Goal: Information Seeking & Learning: Learn about a topic

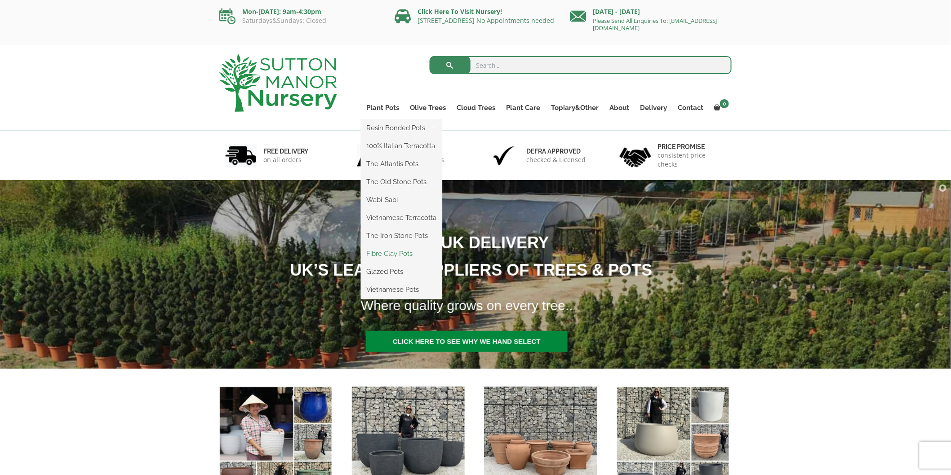
click at [403, 257] on link "Fibre Clay Pots" at bounding box center [401, 253] width 81 height 13
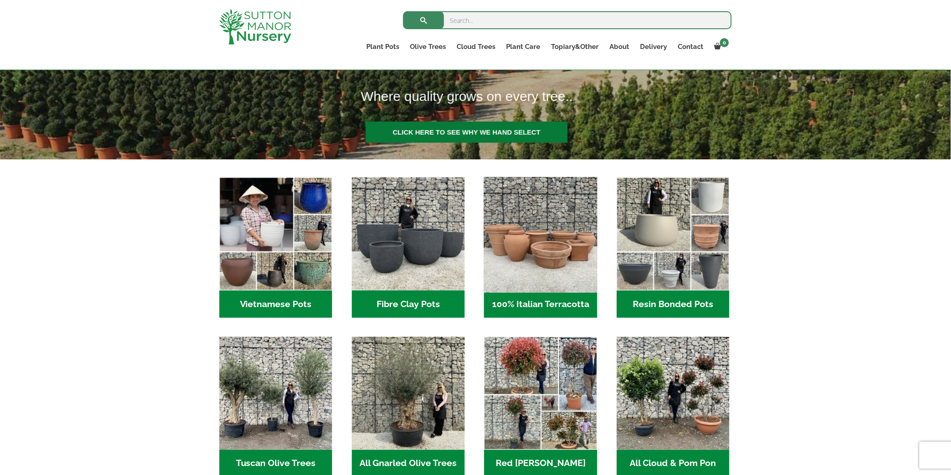
scroll to position [200, 0]
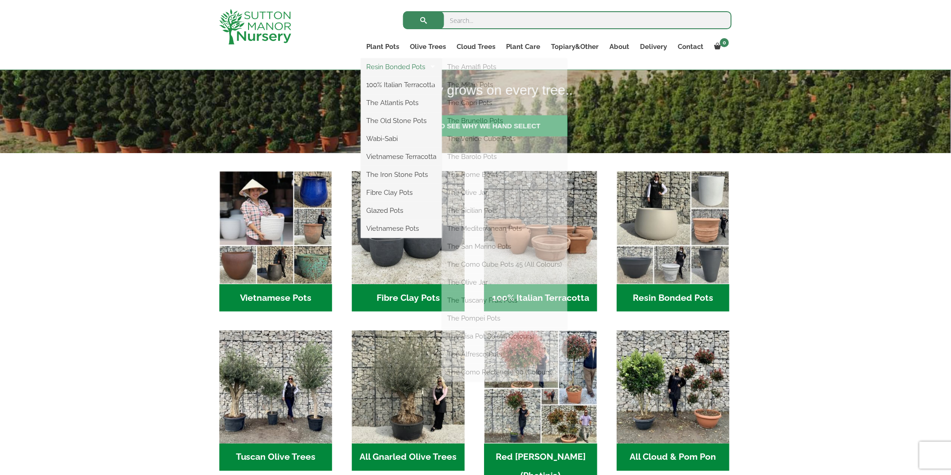
click at [386, 66] on link "Resin Bonded Pots" at bounding box center [401, 66] width 81 height 13
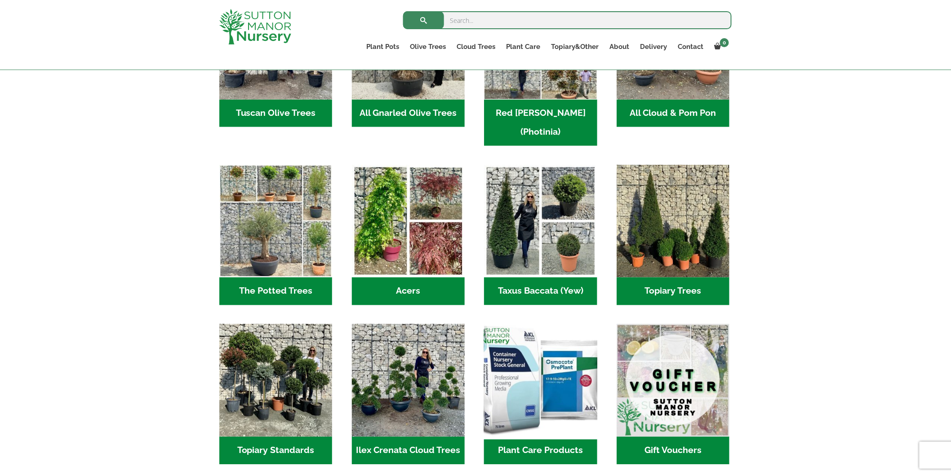
scroll to position [649, 0]
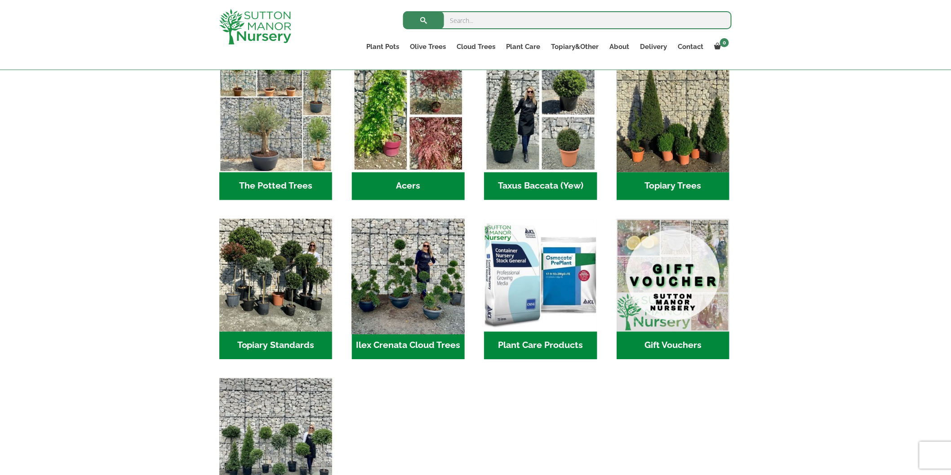
click at [404, 285] on img "Visit product category Ilex Crenata Cloud Trees" at bounding box center [408, 276] width 119 height 119
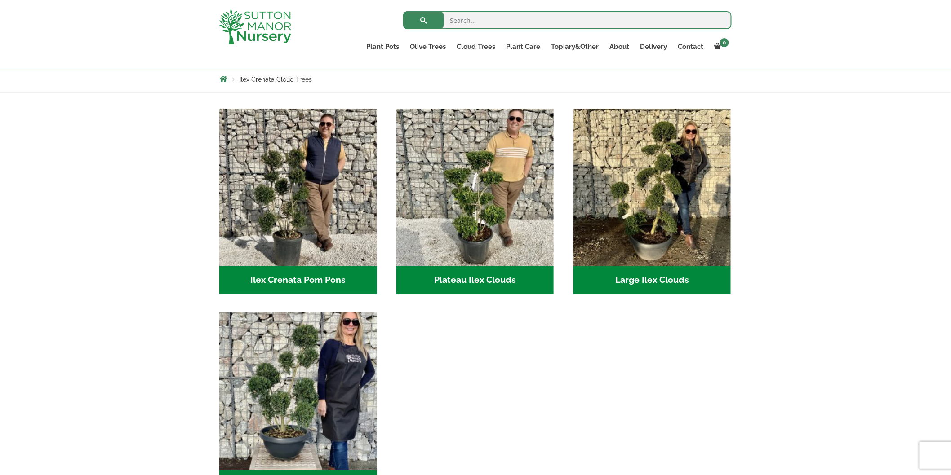
scroll to position [200, 0]
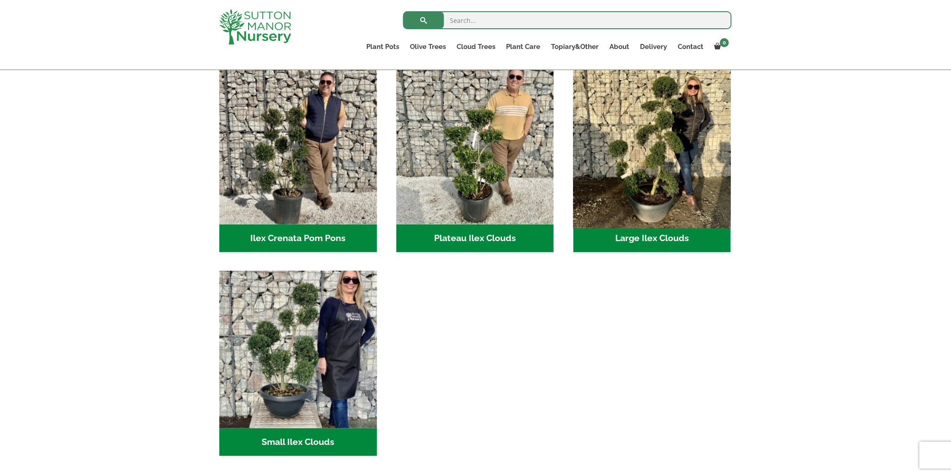
click at [661, 189] on img "Visit product category Large Ilex Clouds" at bounding box center [651, 145] width 165 height 165
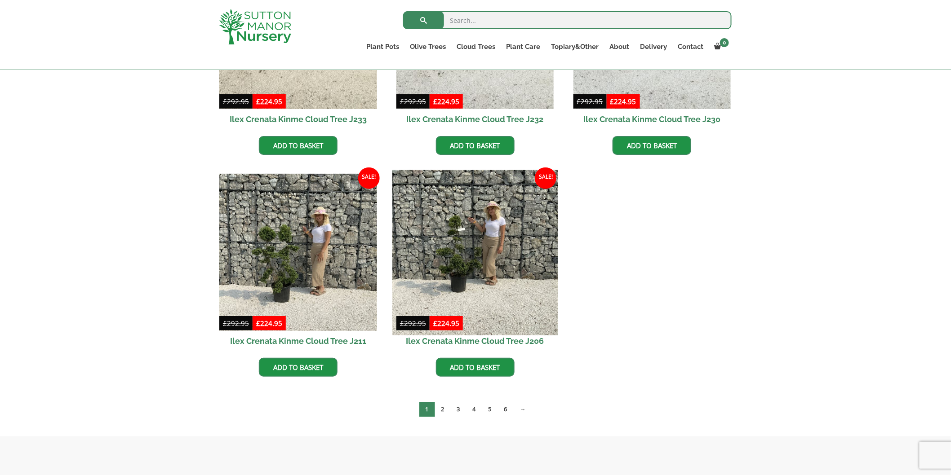
scroll to position [349, 0]
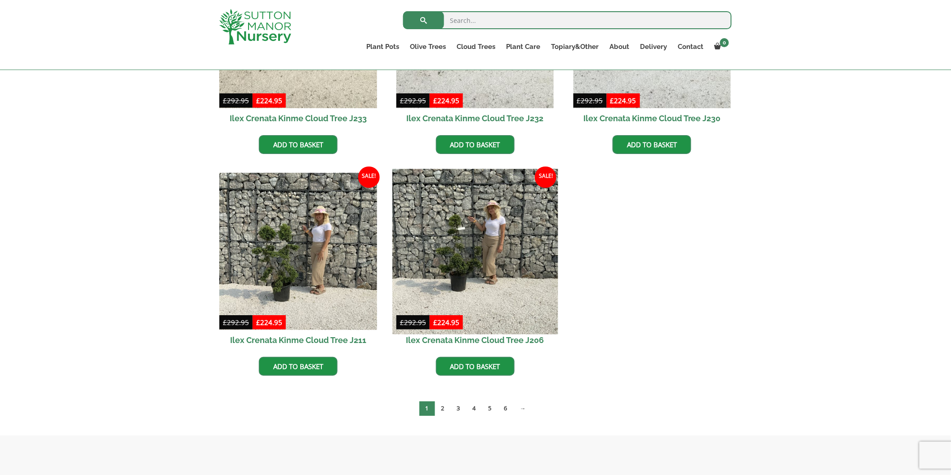
click at [491, 306] on img at bounding box center [474, 251] width 165 height 165
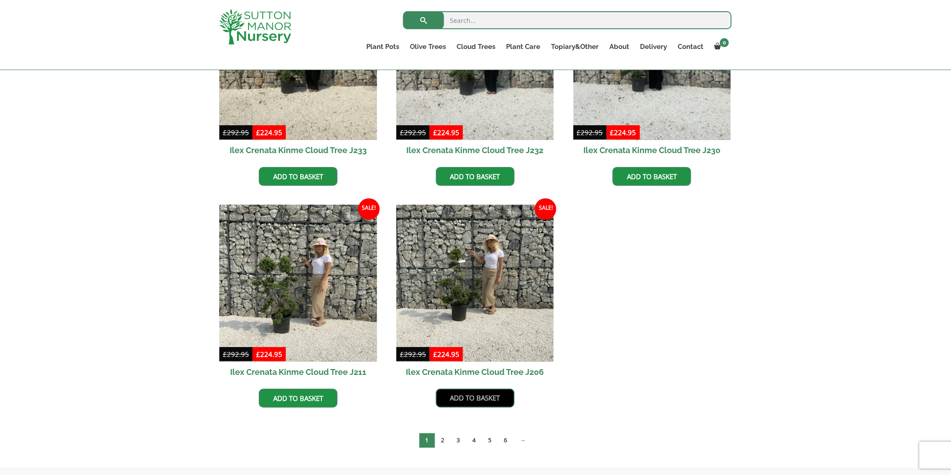
scroll to position [299, 0]
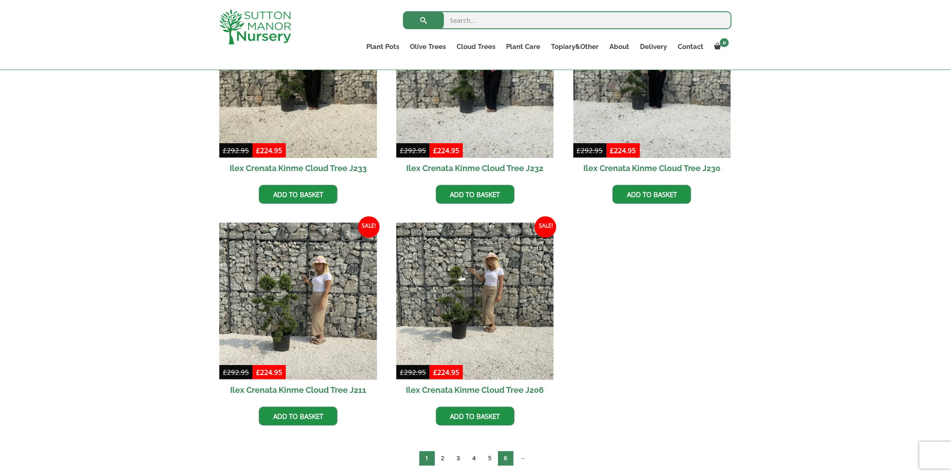
click at [505, 456] on link "6" at bounding box center [506, 459] width 16 height 15
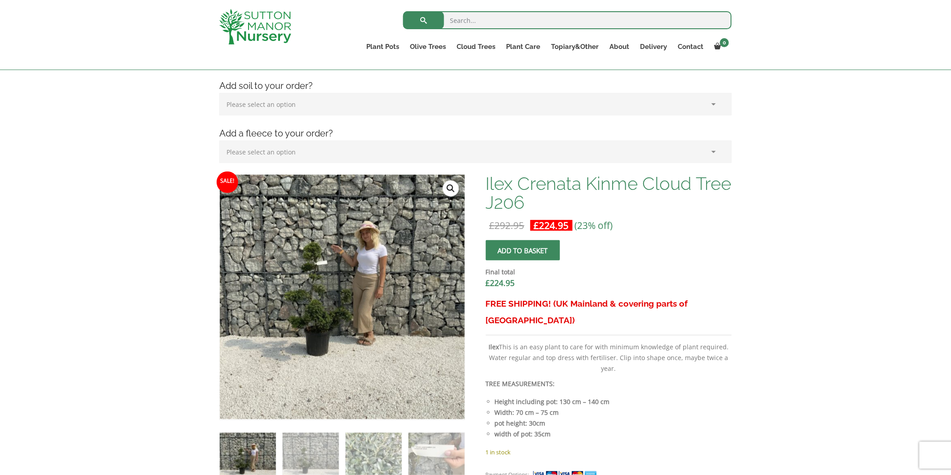
scroll to position [150, 0]
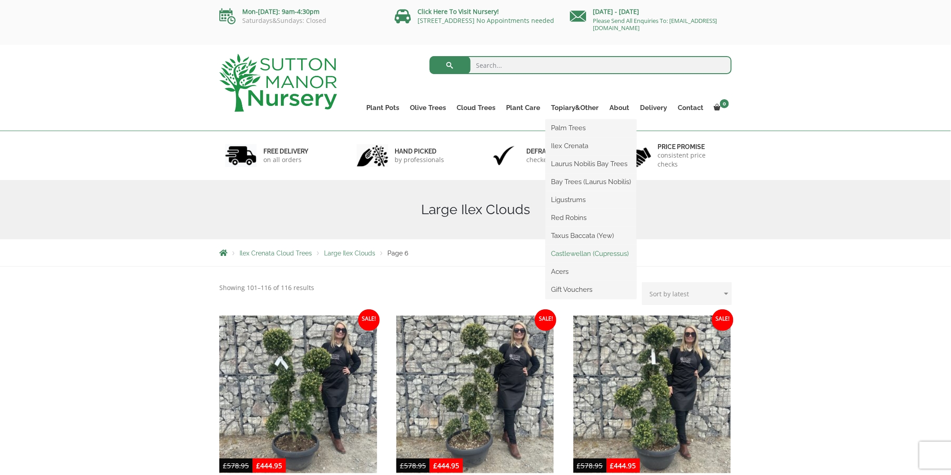
click at [594, 255] on link "Castlewellan (Cupressus)" at bounding box center [591, 253] width 91 height 13
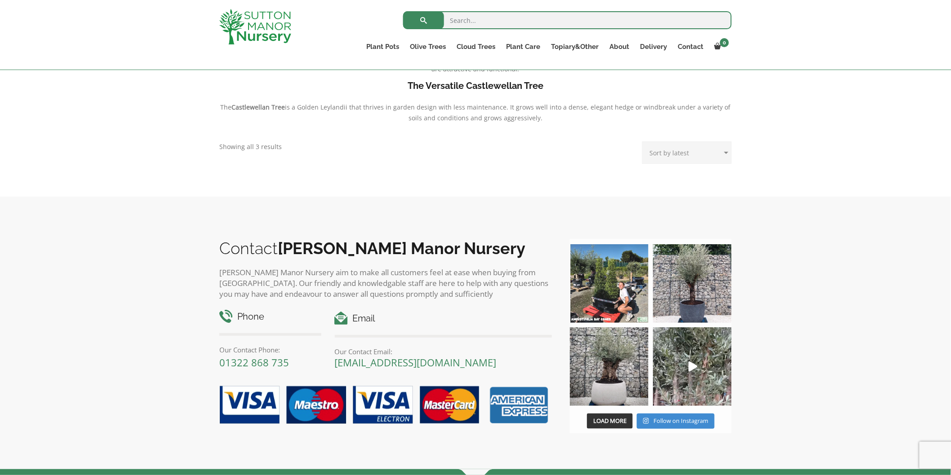
scroll to position [349, 0]
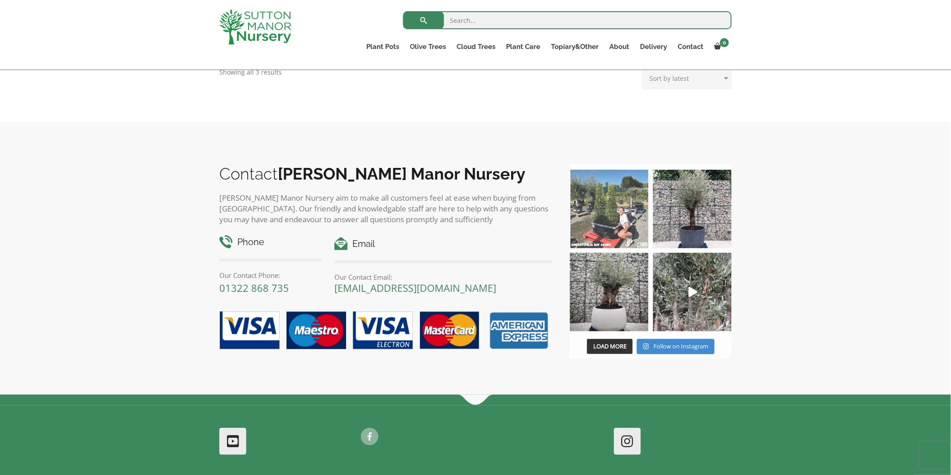
click at [626, 219] on img at bounding box center [609, 209] width 79 height 79
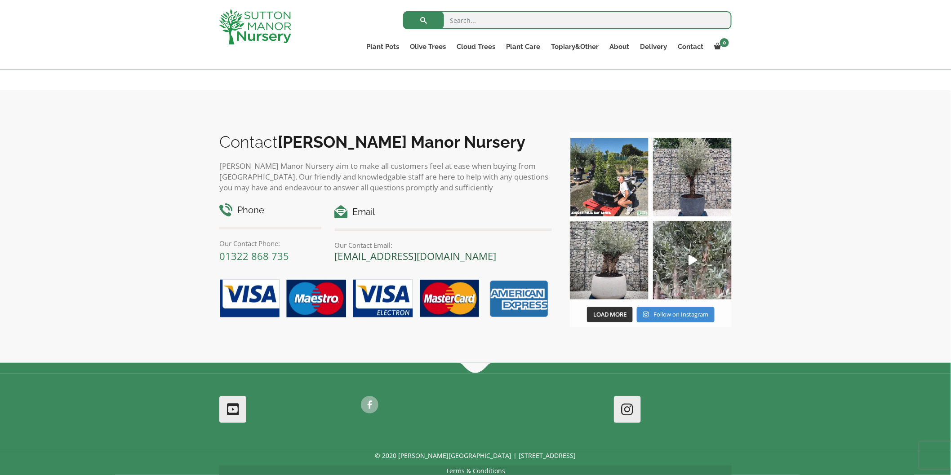
scroll to position [399, 0]
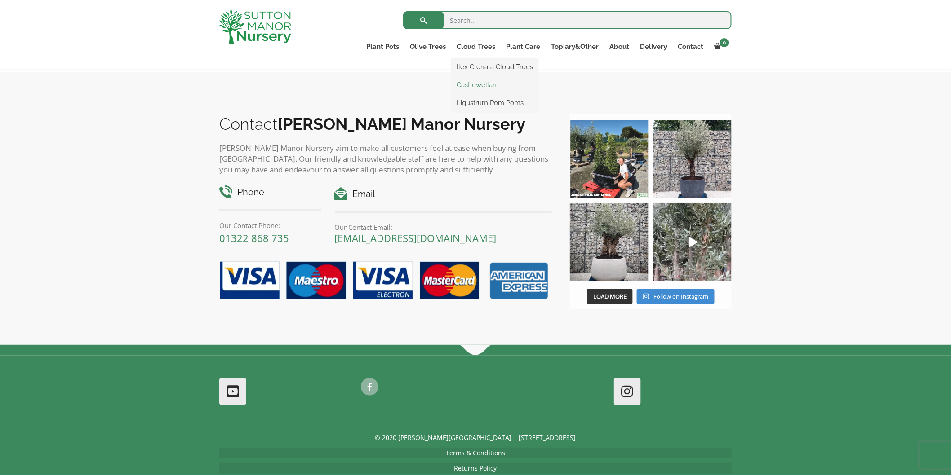
click at [482, 86] on link "Castlewellan" at bounding box center [494, 84] width 87 height 13
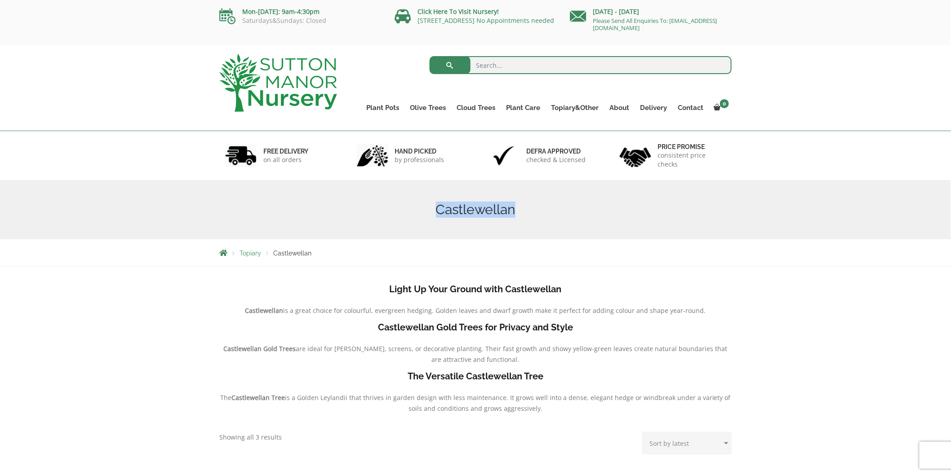
drag, startPoint x: 520, startPoint y: 208, endPoint x: 437, endPoint y: 207, distance: 83.1
click at [437, 207] on h1 "Castlewellan" at bounding box center [475, 210] width 512 height 16
copy h1 "Castlewellan"
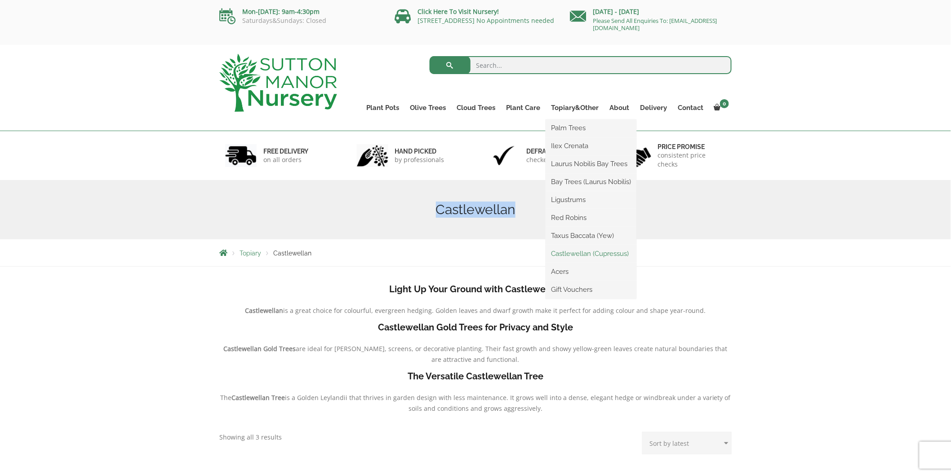
click at [588, 252] on link "Castlewellan (Cupressus)" at bounding box center [591, 253] width 91 height 13
